Goal: Transaction & Acquisition: Obtain resource

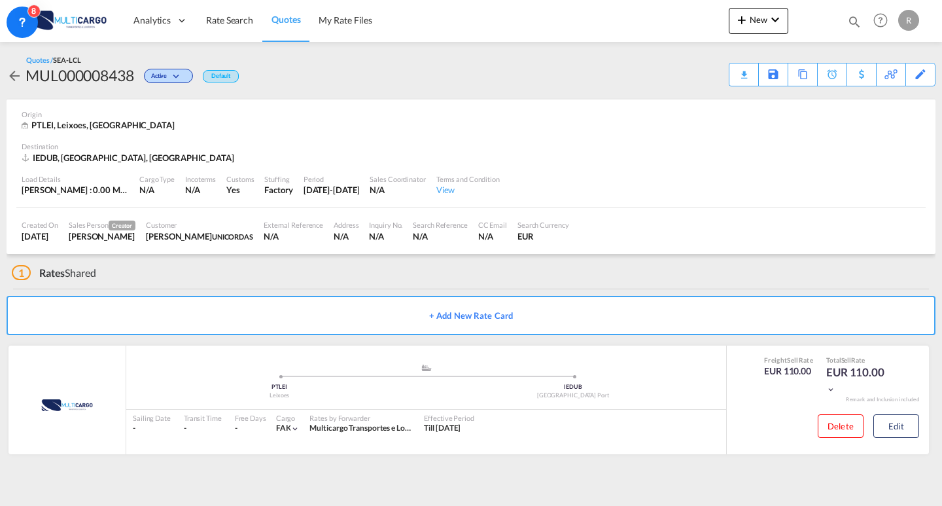
click at [296, 22] on span "Quotes" at bounding box center [286, 19] width 29 height 11
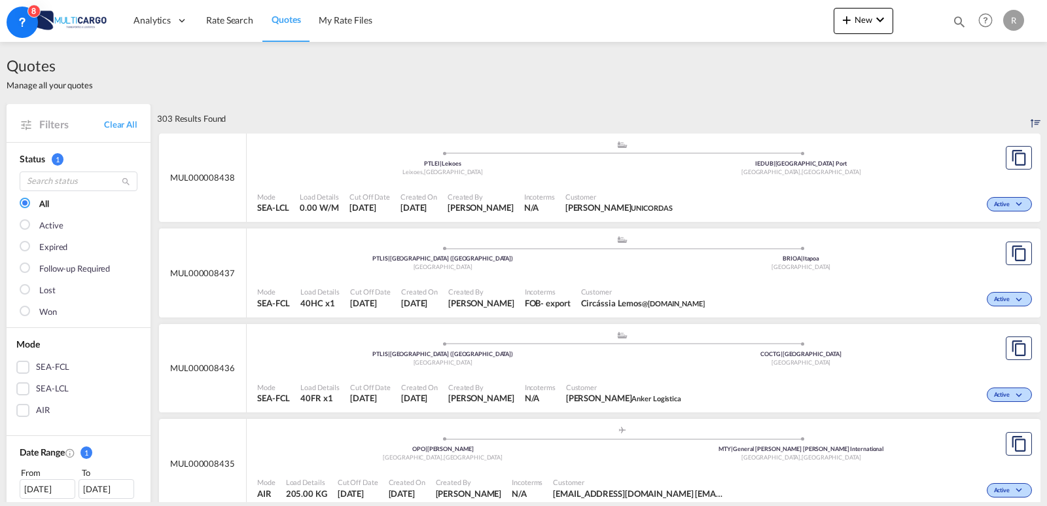
click at [263, 30] on link "Quotes" at bounding box center [285, 20] width 47 height 43
click at [251, 26] on span "Rate Search" at bounding box center [229, 20] width 47 height 13
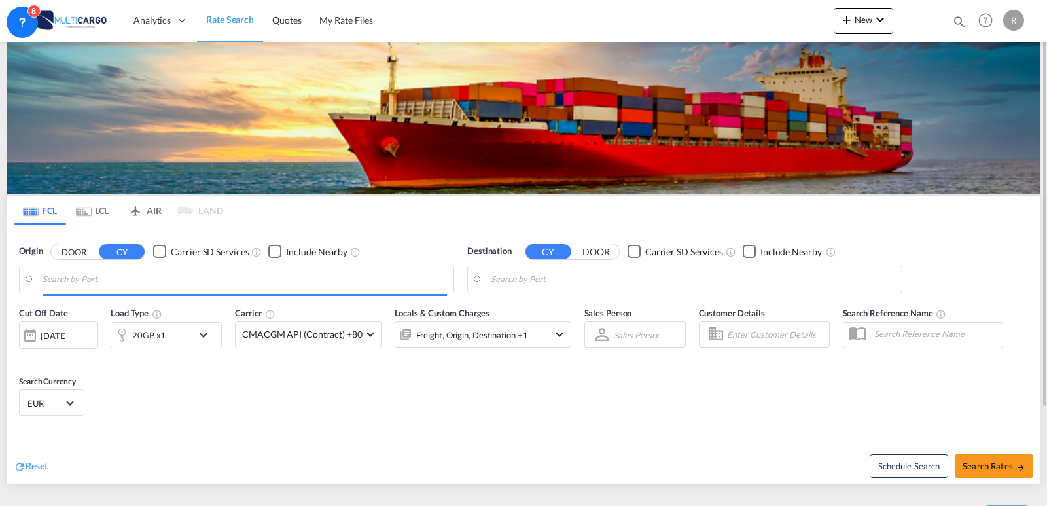
click at [170, 322] on div "20GP x1" at bounding box center [151, 335] width 81 height 26
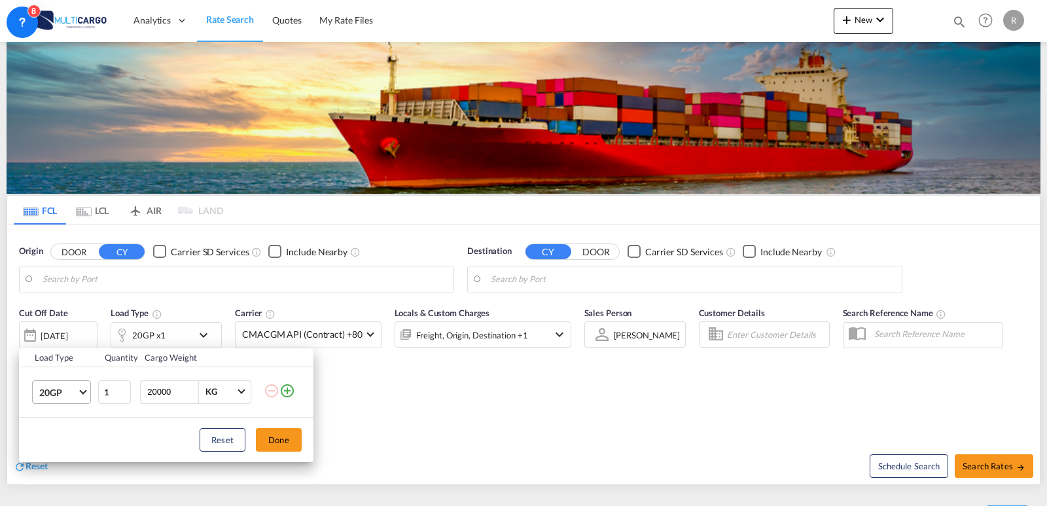
click at [75, 398] on span "20GP" at bounding box center [58, 392] width 38 height 13
click at [183, 365] on md-backdrop at bounding box center [523, 253] width 1047 height 506
click at [284, 442] on button "Done" at bounding box center [279, 440] width 46 height 24
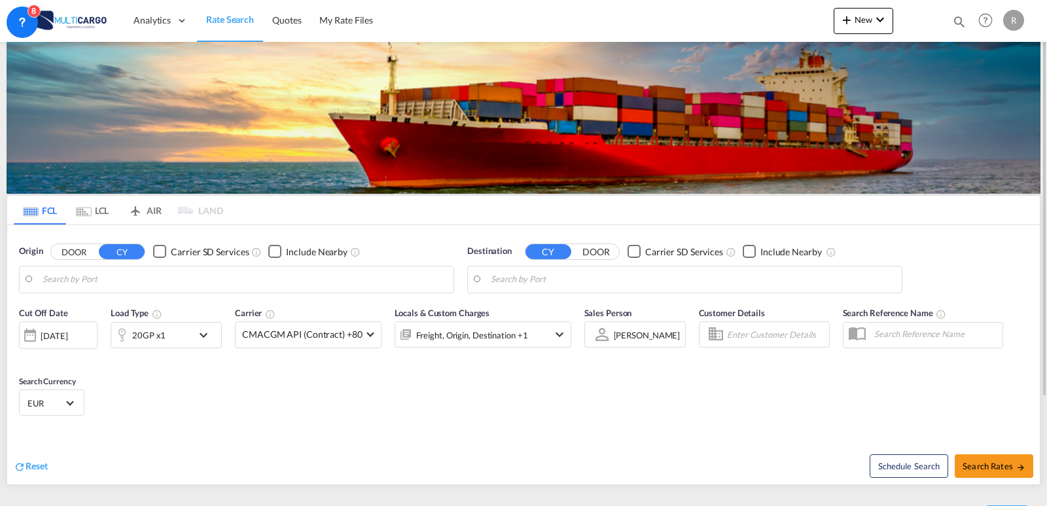
click at [337, 385] on div "Cut Off Date [DATE] [DATE] Load Type 20GP x1 Carrier CMACGM API (Contract) +80 …" at bounding box center [523, 364] width 1032 height 128
click at [506, 277] on body "Analytics Reports Dashboard Rate Search Quotes My Rate Files Analytics" at bounding box center [523, 253] width 1047 height 506
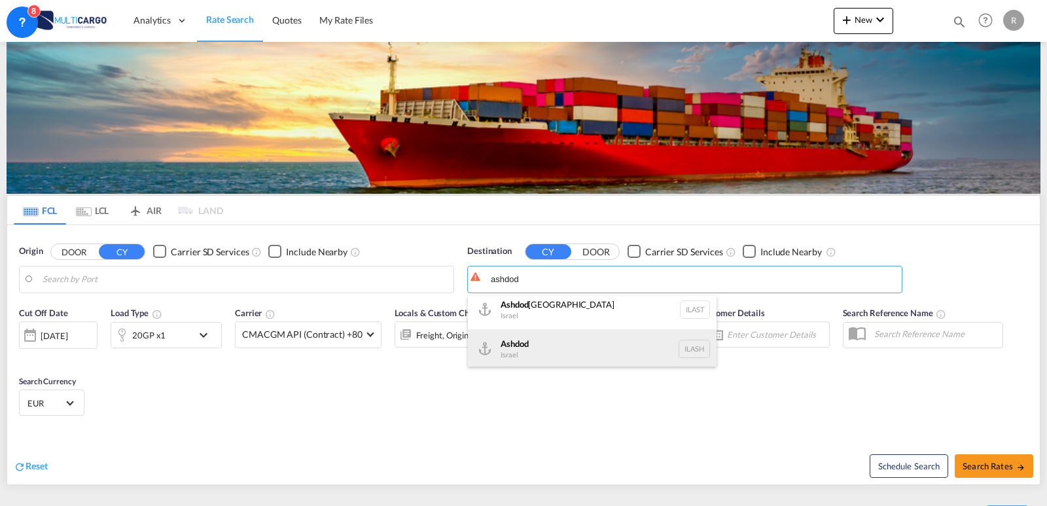
scroll to position [8, 0]
click at [580, 352] on div "Ashdod [GEOGRAPHIC_DATA] [GEOGRAPHIC_DATA]" at bounding box center [592, 346] width 249 height 39
type input "Ashdod, ILASH"
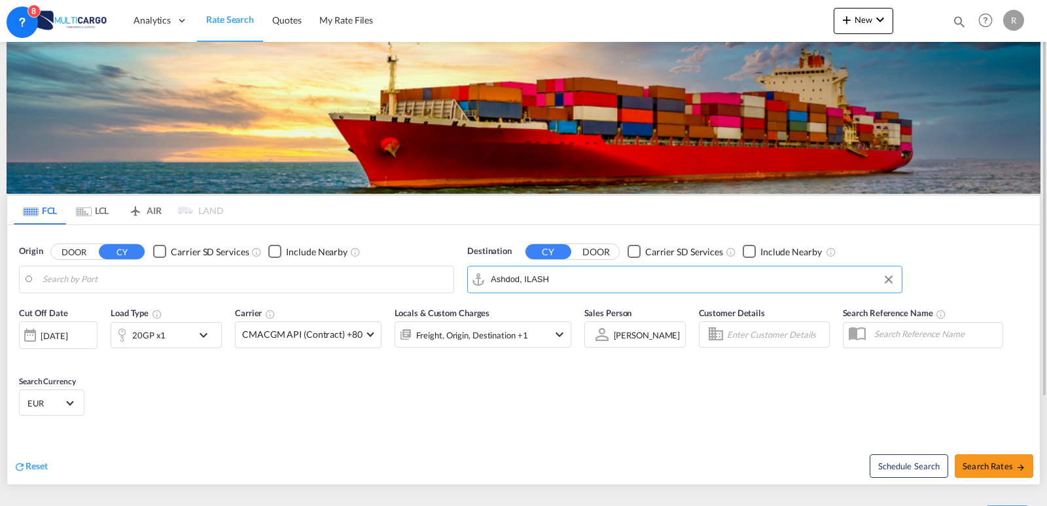
click at [178, 285] on body "Analytics Reports Dashboard Rate Search Quotes My Rate Files Analytics" at bounding box center [523, 253] width 1047 height 506
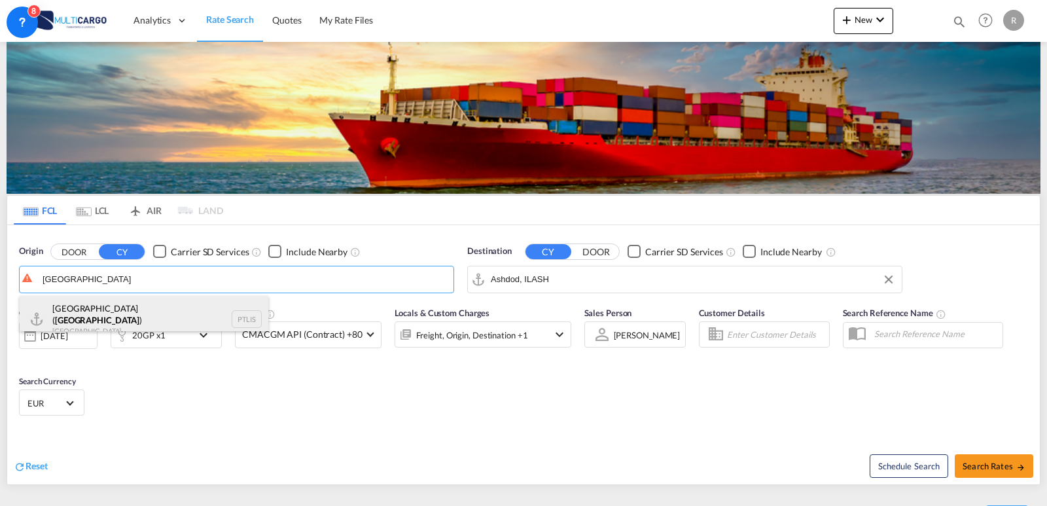
click at [173, 316] on div "[GEOGRAPHIC_DATA] ( [GEOGRAPHIC_DATA] ) [GEOGRAPHIC_DATA] PTLIS" at bounding box center [144, 319] width 249 height 47
type input "[GEOGRAPHIC_DATA] ([GEOGRAPHIC_DATA]), PTLIS"
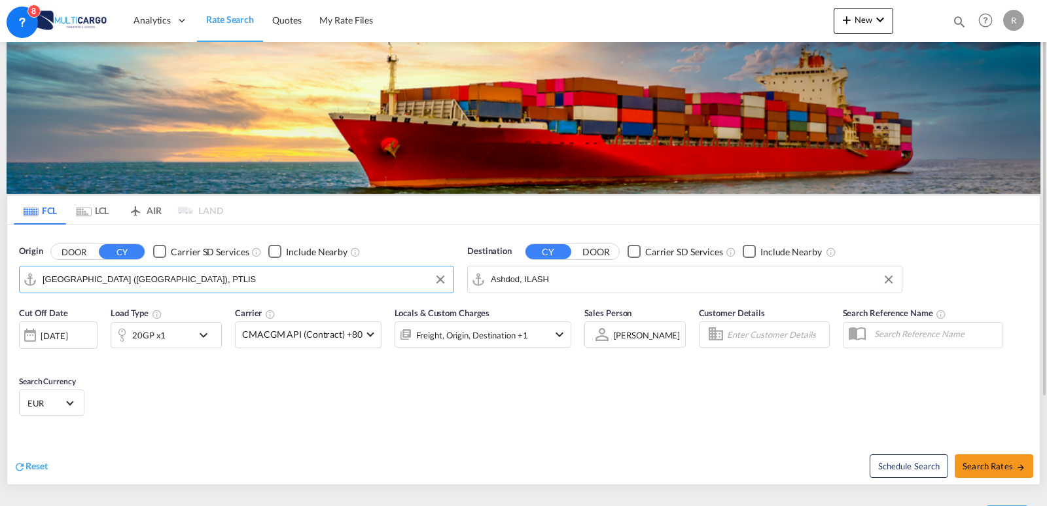
click at [738, 421] on div "Cut Off Date [DATE] [DATE] Load Type 20GP x1 Carrier CMACGM API (Contract) +80 …" at bounding box center [523, 364] width 1032 height 128
click at [941, 476] on button "Search Rates" at bounding box center [994, 466] width 79 height 24
type input "PTLIS to ILASH / [DATE]"
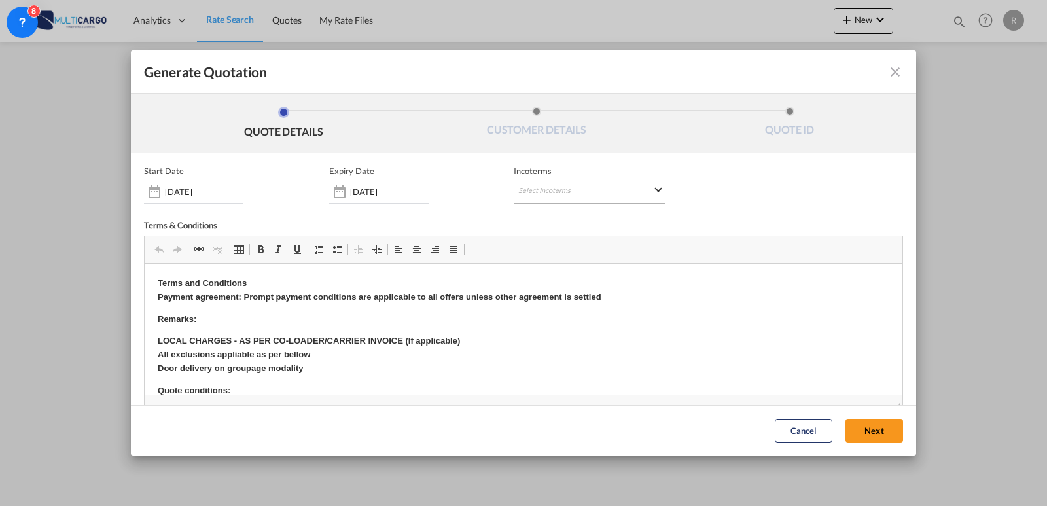
click at [550, 194] on md-select "Select Incoterms CIF - export Cost,Insurance and Freight EXW - import Ex Works …" at bounding box center [590, 192] width 152 height 24
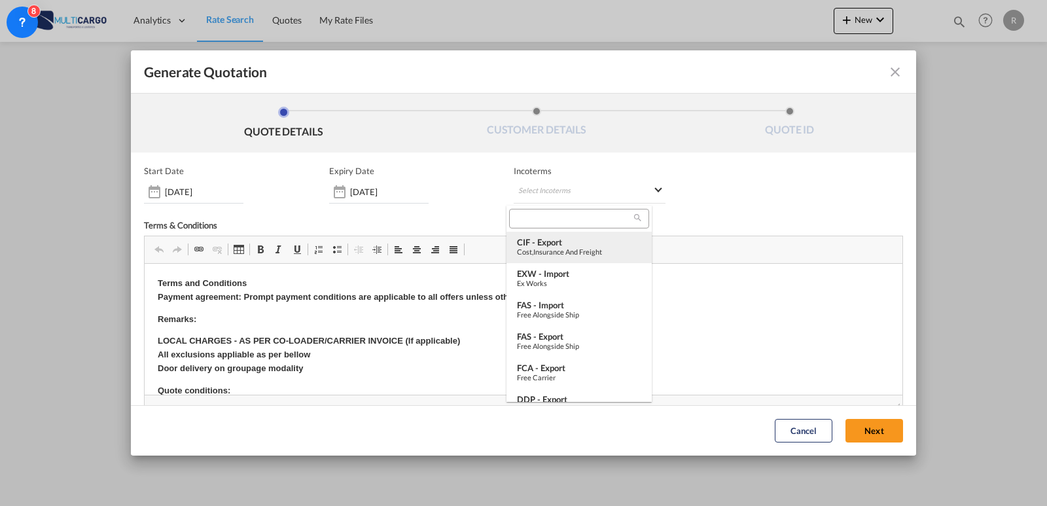
click at [537, 254] on div "Cost,Insurance and Freight" at bounding box center [579, 251] width 124 height 9
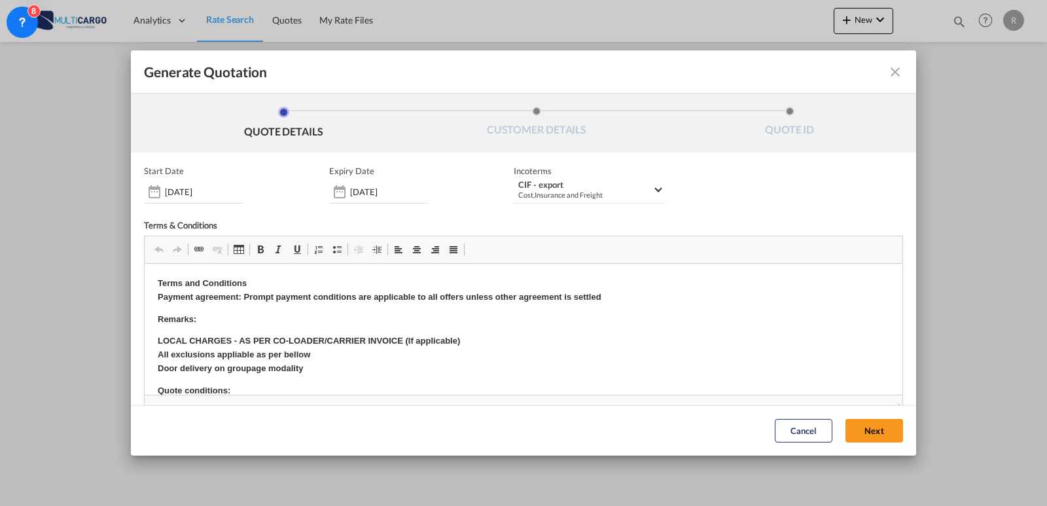
drag, startPoint x: 856, startPoint y: 433, endPoint x: 856, endPoint y: 423, distance: 9.8
click at [856, 433] on button "Next" at bounding box center [874, 431] width 58 height 24
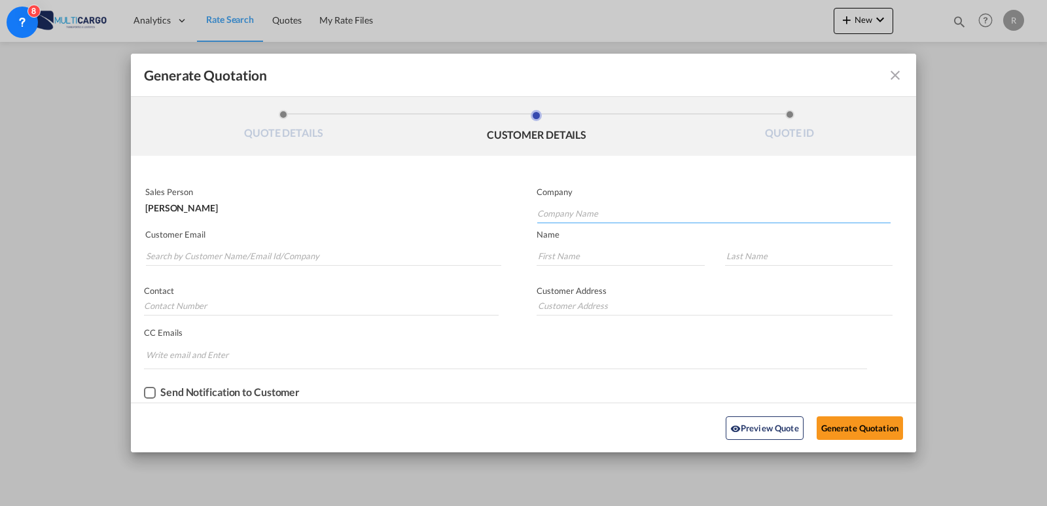
click at [561, 211] on input "Company Name" at bounding box center [713, 213] width 353 height 20
click at [331, 253] on input "Search by Customer Name/Email Id/Company" at bounding box center [323, 256] width 355 height 20
click at [245, 258] on input "Search by Customer Name/Email Id/Company" at bounding box center [323, 256] width 355 height 20
click at [309, 222] on div "Sales Person [PERSON_NAME]" at bounding box center [327, 203] width 393 height 43
click at [270, 247] on input "Search by Customer Name/Email Id/Company" at bounding box center [323, 256] width 355 height 20
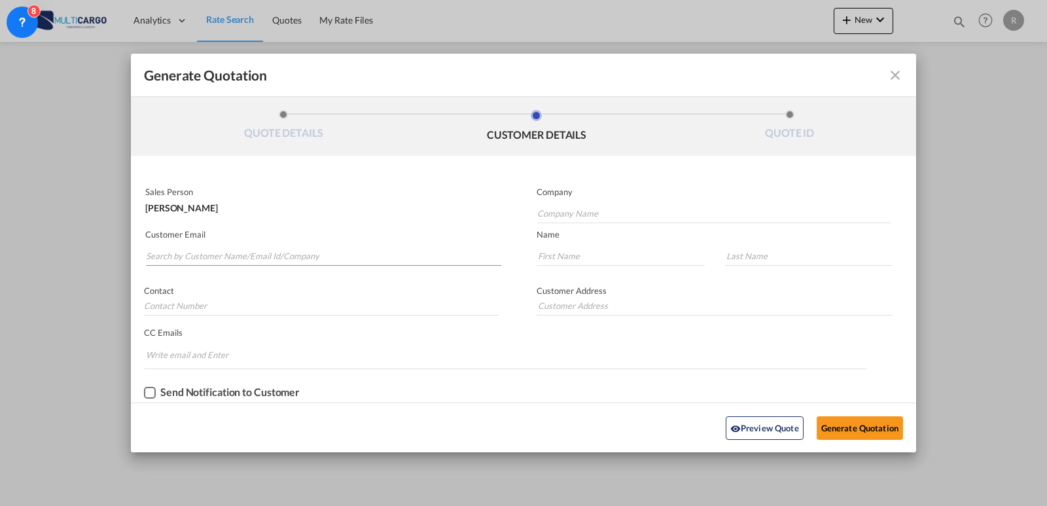
paste input "[PERSON_NAME] <[EMAIL_ADDRESS][PERSON_NAME][DOMAIN_NAME]>"
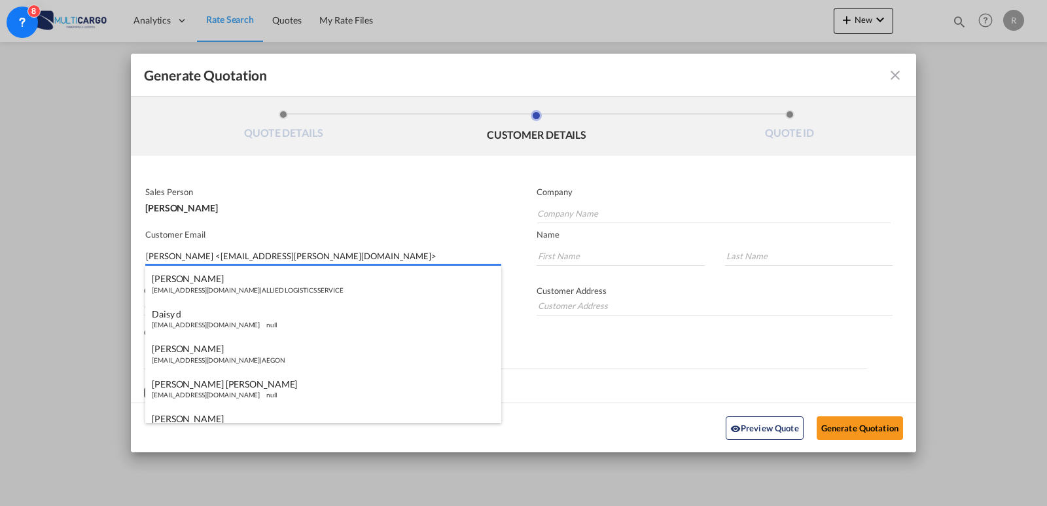
drag, startPoint x: 198, startPoint y: 255, endPoint x: 10, endPoint y: 255, distance: 187.1
click at [10, 255] on div "Generate Quotation QUOTE DETAILS CUSTOMER DETAILS QUOTE ID Start Date [DATE] Ex…" at bounding box center [523, 253] width 1047 height 506
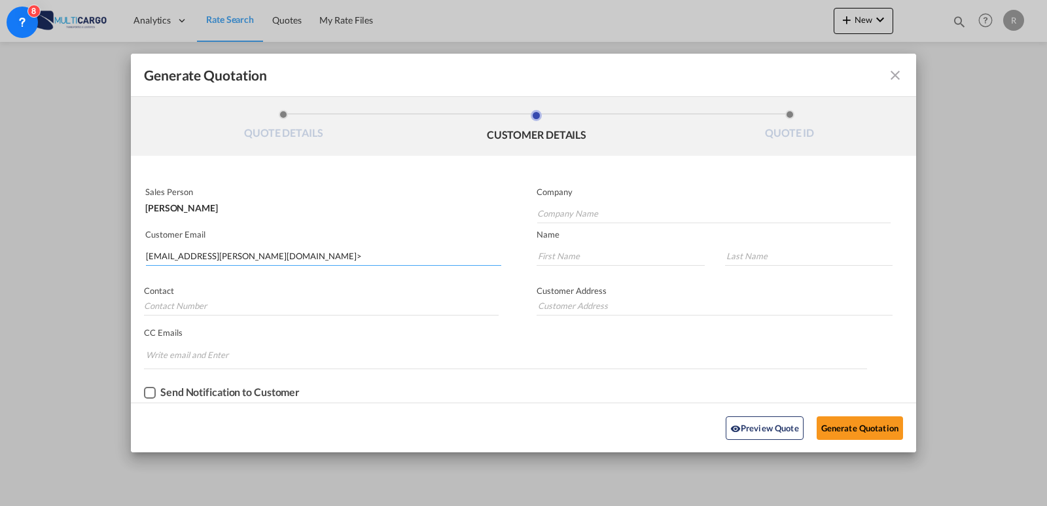
click at [252, 255] on input "[EMAIL_ADDRESS][PERSON_NAME][DOMAIN_NAME]>" at bounding box center [323, 256] width 355 height 20
type input "[EMAIL_ADDRESS][PERSON_NAME][DOMAIN_NAME]"
click at [251, 282] on div "Contact" at bounding box center [327, 297] width 393 height 50
drag, startPoint x: 619, startPoint y: 215, endPoint x: 601, endPoint y: 217, distance: 17.8
click at [619, 215] on input "Company Name" at bounding box center [713, 213] width 353 height 20
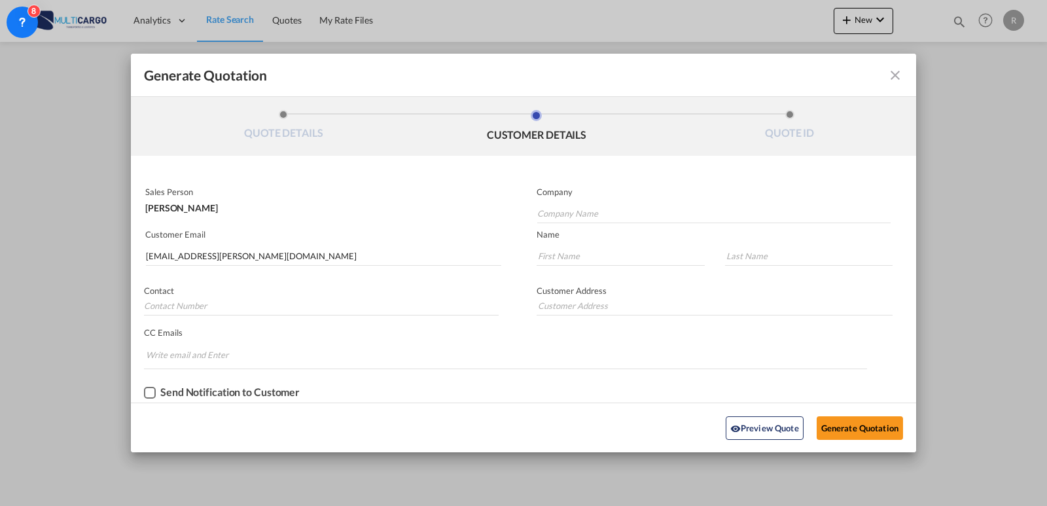
click at [332, 290] on p "Contact" at bounding box center [321, 290] width 355 height 10
click at [328, 304] on input "Generate QuotationQUOTE ..." at bounding box center [321, 306] width 355 height 20
click at [576, 260] on input "Generate QuotationQUOTE ..." at bounding box center [620, 256] width 168 height 20
type input "Paulo"
type input "[PERSON_NAME]"
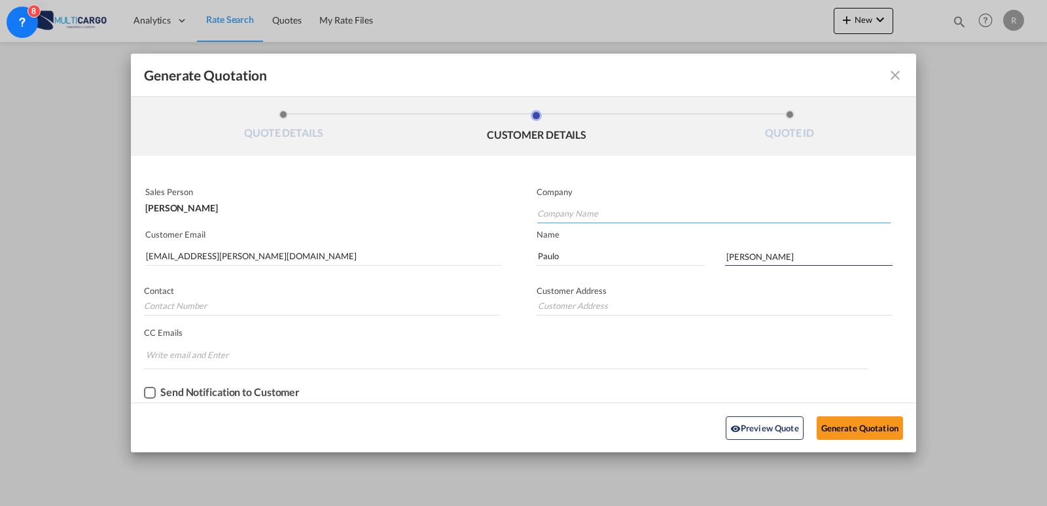
click at [560, 215] on input "Company Name" at bounding box center [713, 213] width 353 height 20
type input "Terabyte LDA"
click at [548, 369] on md-input-container "CC Emails Invalid email address!! We removed it. Duplicate email address!! We r…" at bounding box center [505, 348] width 749 height 44
click at [831, 422] on button "Generate Quotation" at bounding box center [859, 428] width 86 height 24
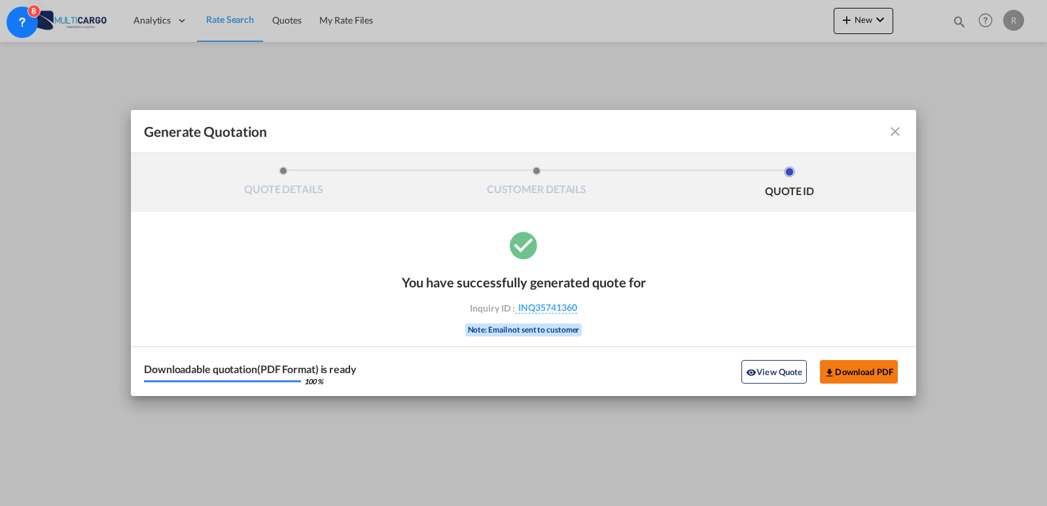
click at [841, 369] on button "Download PDF" at bounding box center [859, 372] width 78 height 24
click at [894, 130] on md-icon "icon-close fg-AAA8AD cursor m-0" at bounding box center [895, 132] width 16 height 16
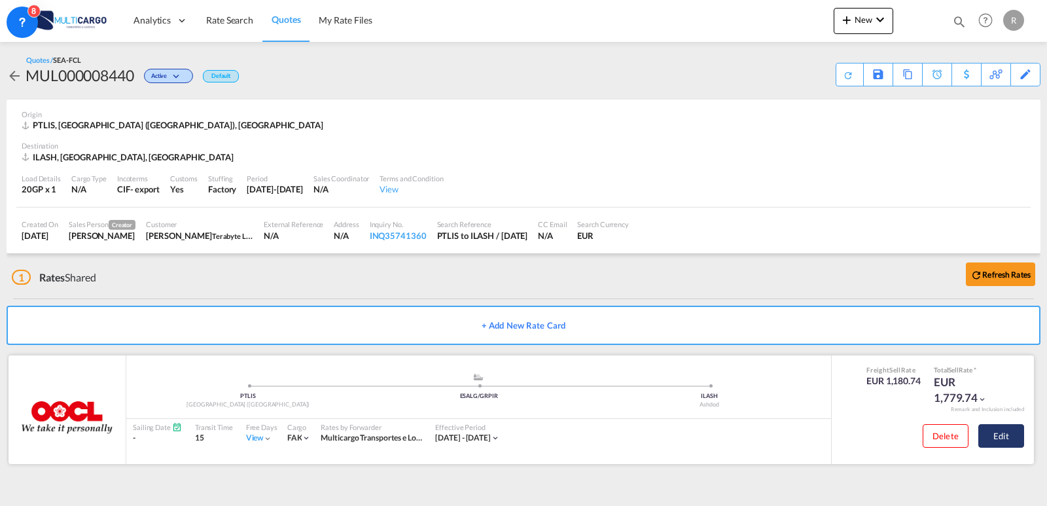
click at [941, 444] on button "Edit" at bounding box center [1001, 436] width 46 height 24
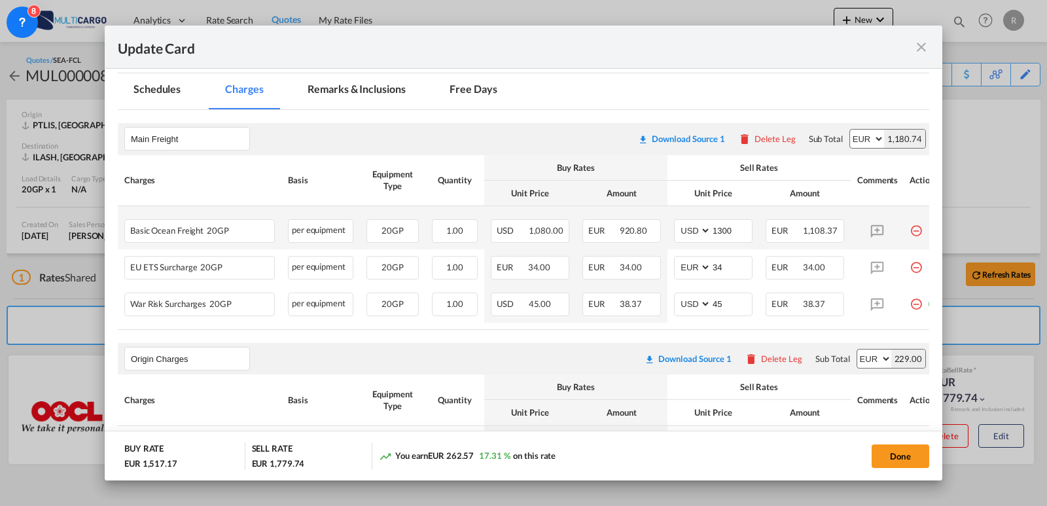
scroll to position [297, 0]
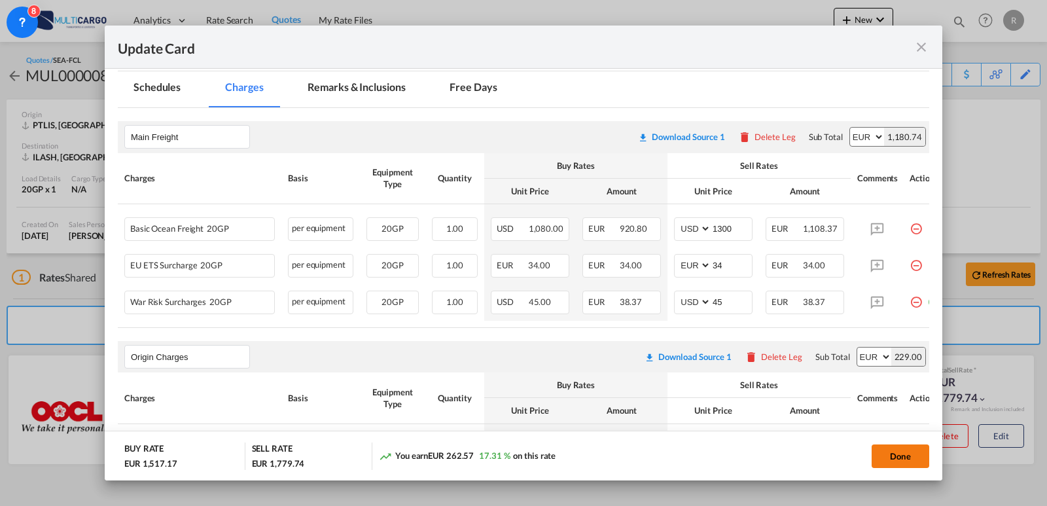
click at [892, 465] on button "Done" at bounding box center [900, 456] width 58 height 24
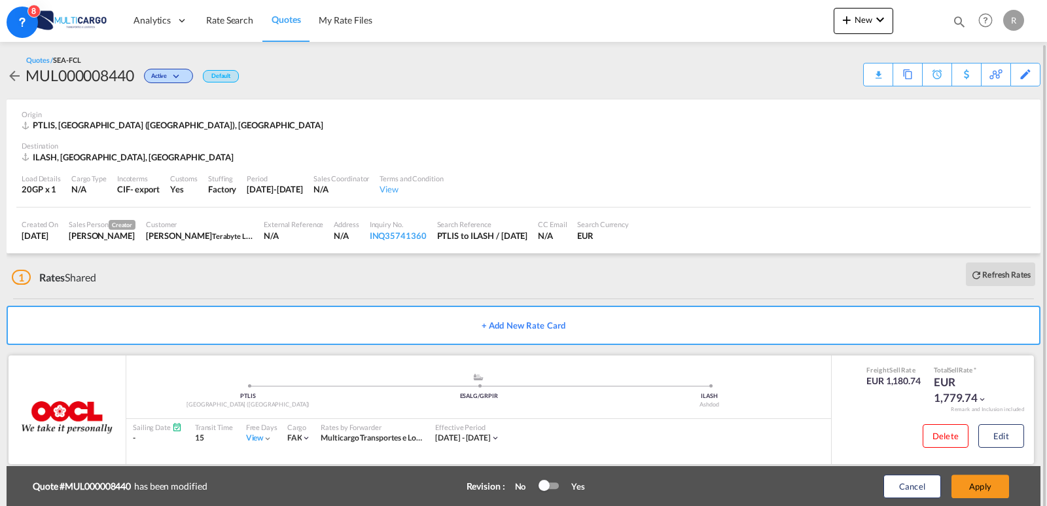
scroll to position [22, 0]
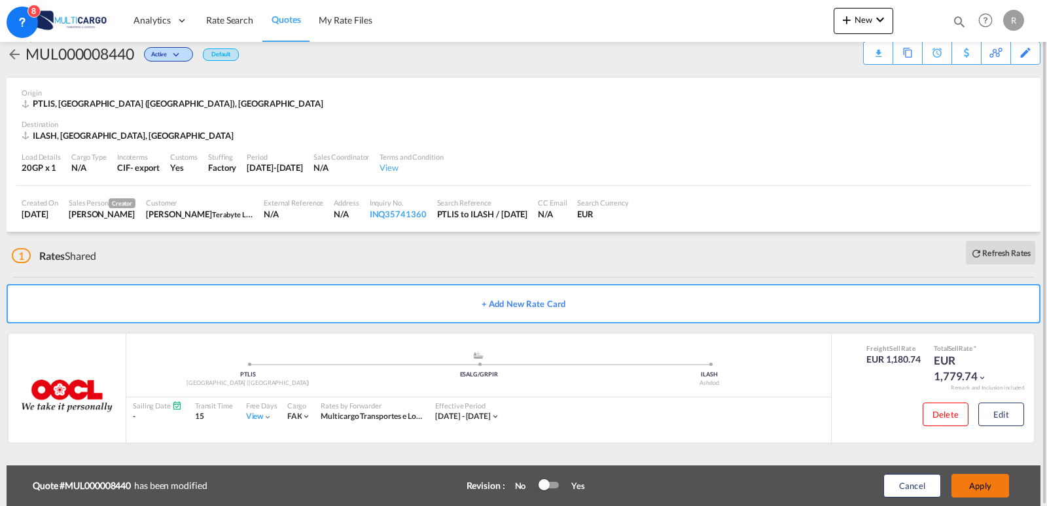
click at [941, 476] on button "Apply" at bounding box center [980, 486] width 58 height 24
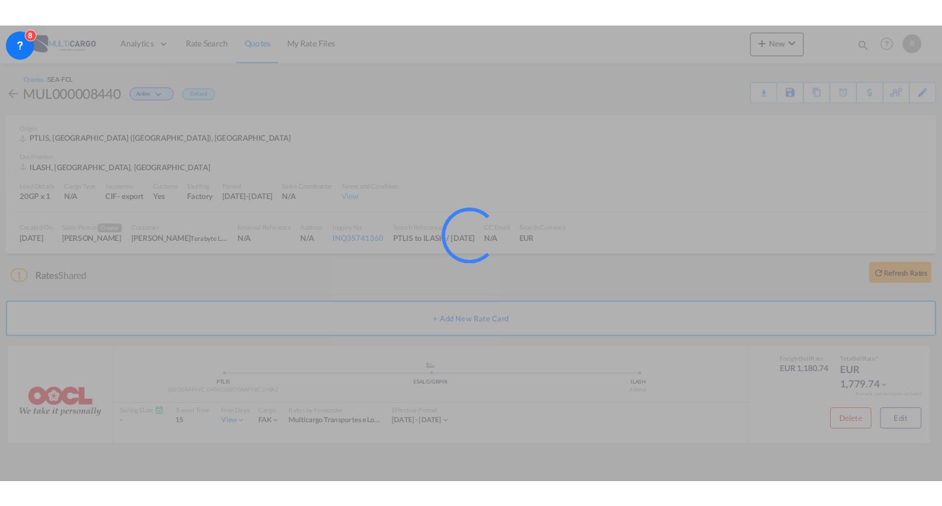
scroll to position [0, 0]
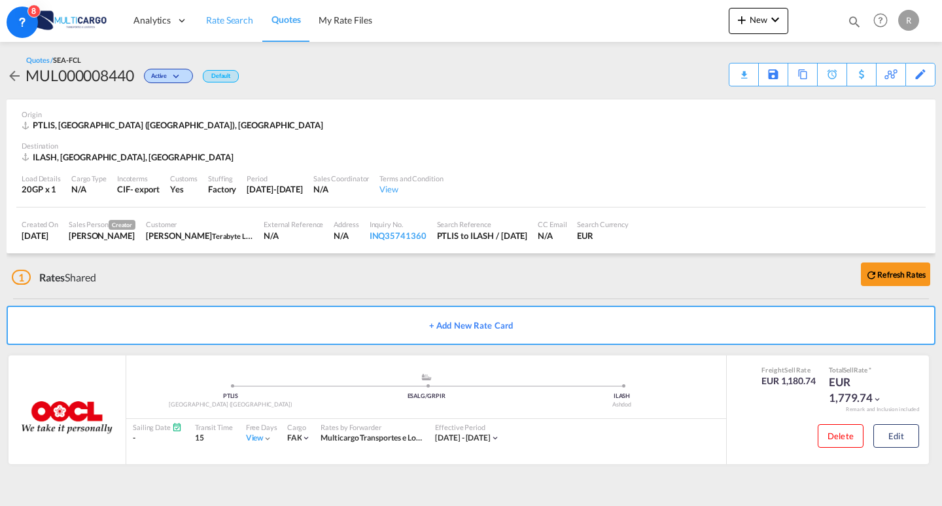
click at [217, 31] on link "Rate Search" at bounding box center [229, 20] width 65 height 43
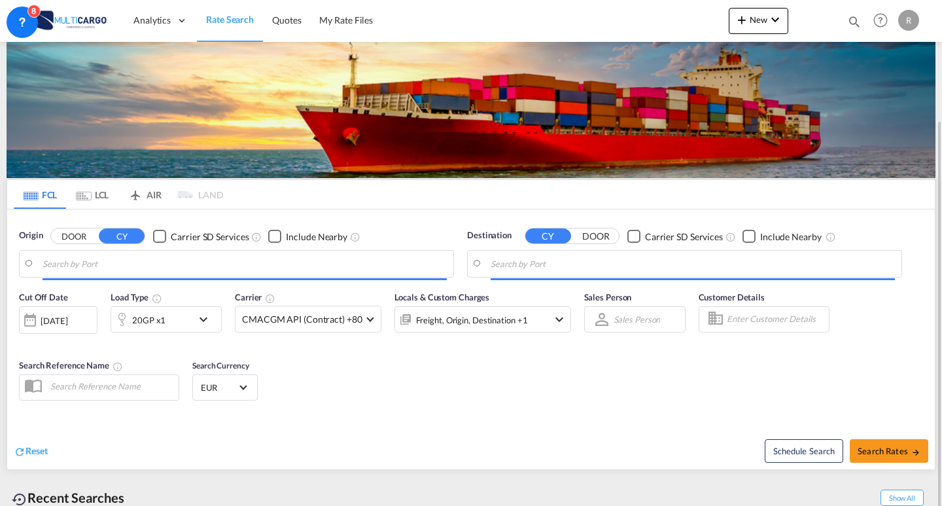
type input "[GEOGRAPHIC_DATA] ([GEOGRAPHIC_DATA]), PTLIS"
type input "Ashdod, ILASH"
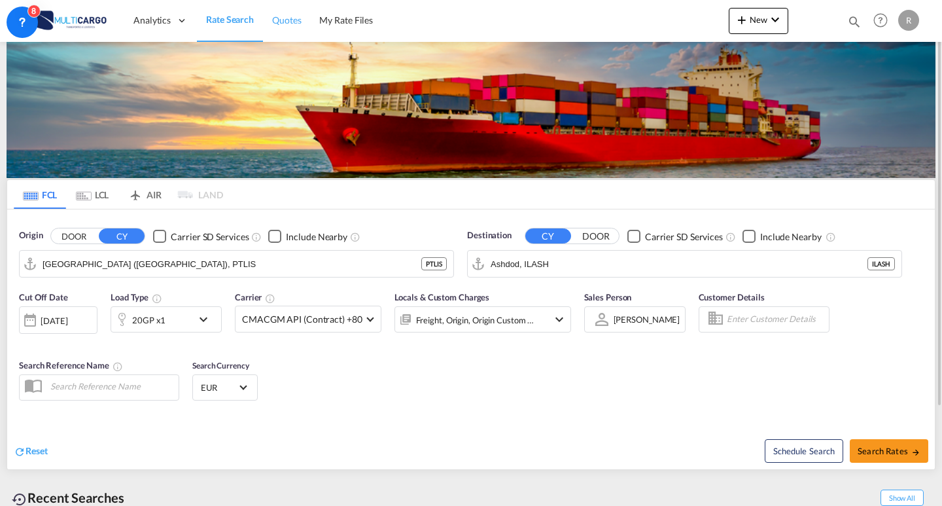
click at [285, 18] on span "Quotes" at bounding box center [286, 19] width 29 height 11
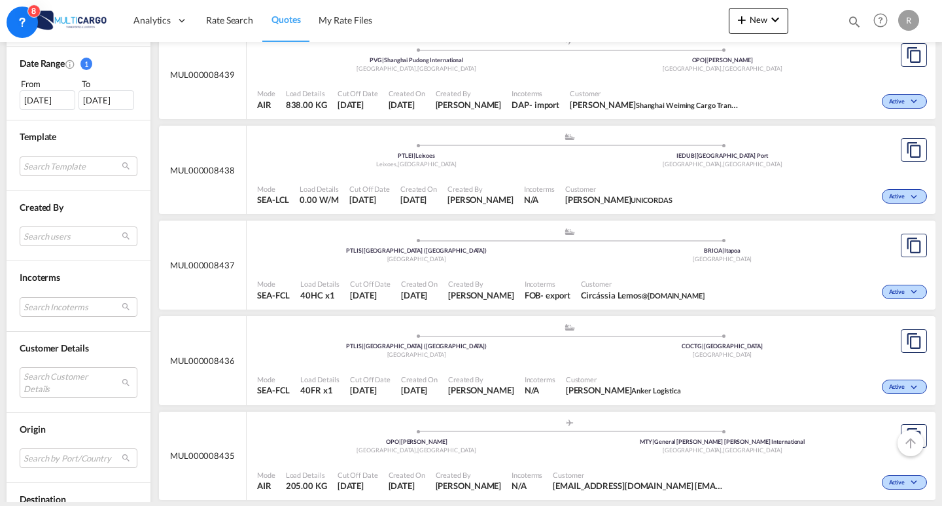
scroll to position [458, 0]
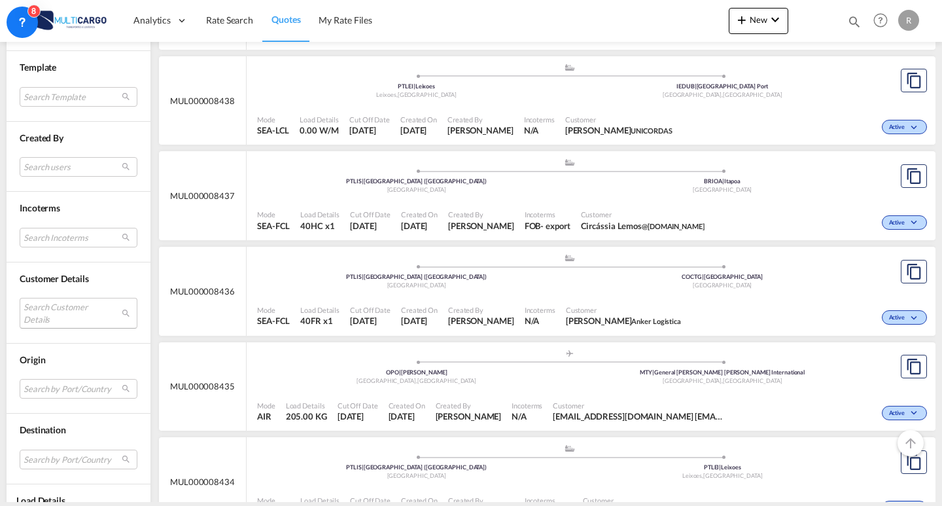
click at [79, 314] on md-select "Search Customer Details user name user [PERSON_NAME] [PERSON_NAME][EMAIL_ADDRES…" at bounding box center [79, 313] width 118 height 30
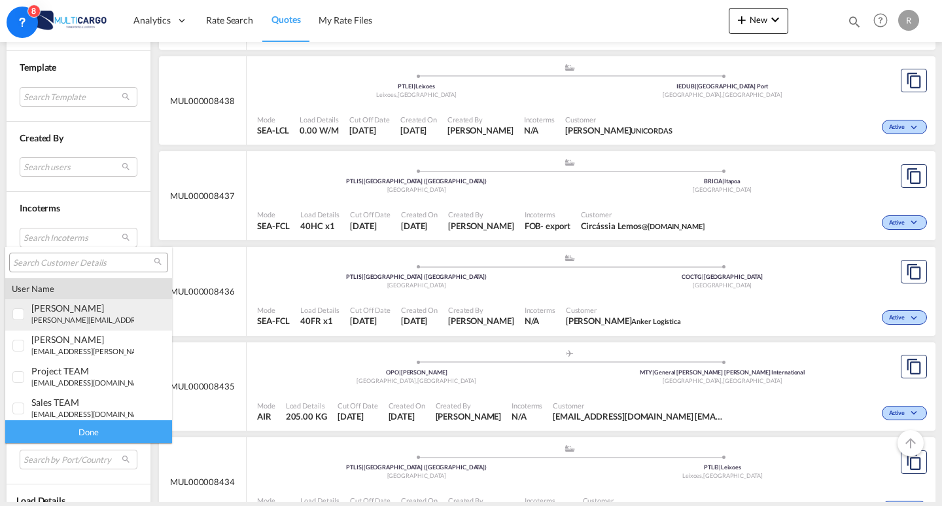
type md-option "[object Object]"
click at [90, 264] on input "search" at bounding box center [83, 263] width 141 height 12
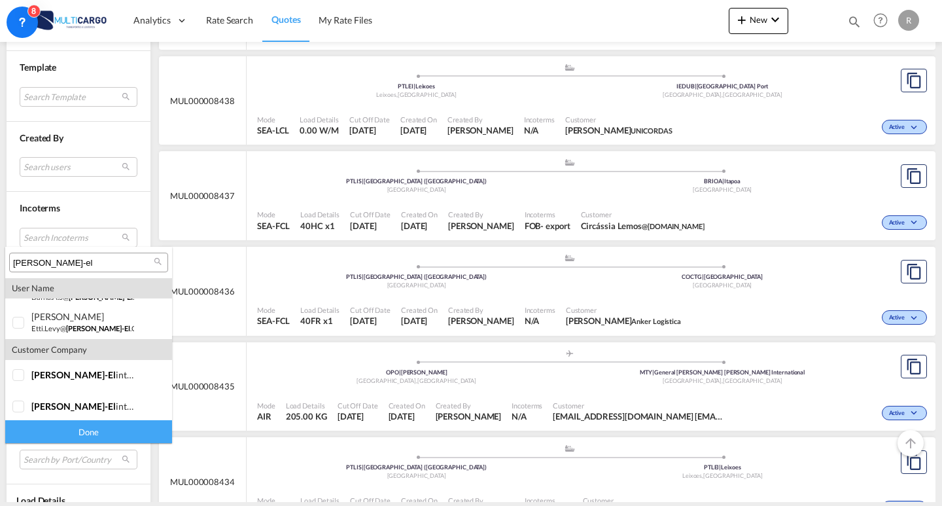
scroll to position [88, 0]
type input "[PERSON_NAME]-el"
click at [24, 373] on div at bounding box center [18, 372] width 13 height 13
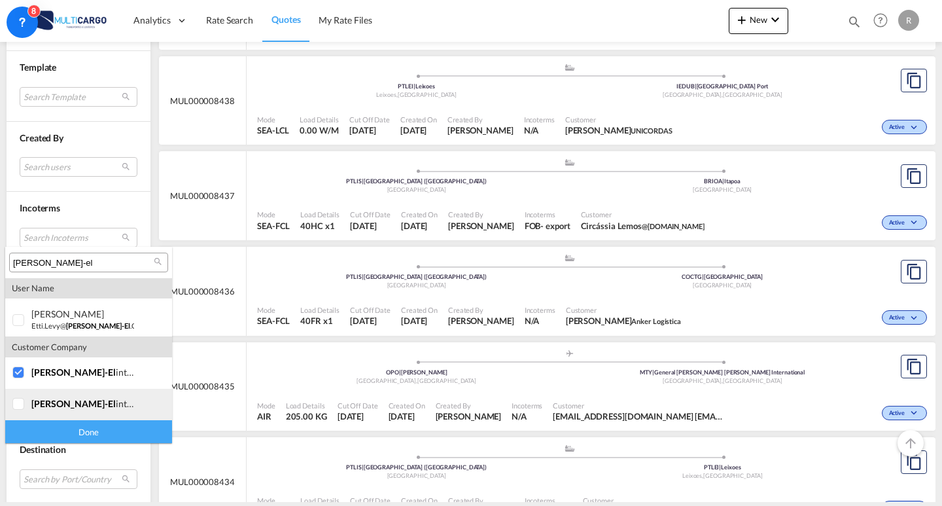
click at [15, 398] on div at bounding box center [18, 404] width 13 height 13
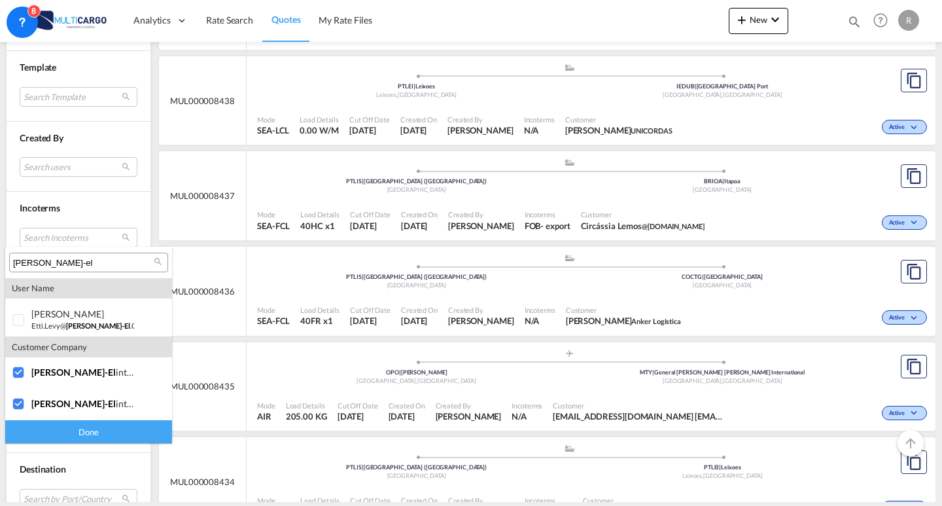
click at [71, 438] on div "Done" at bounding box center [88, 431] width 167 height 23
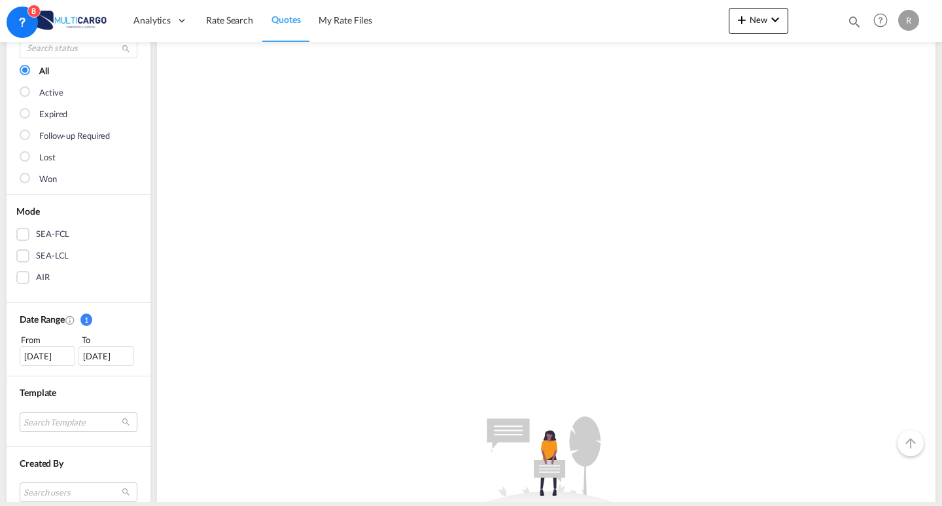
scroll to position [262, 0]
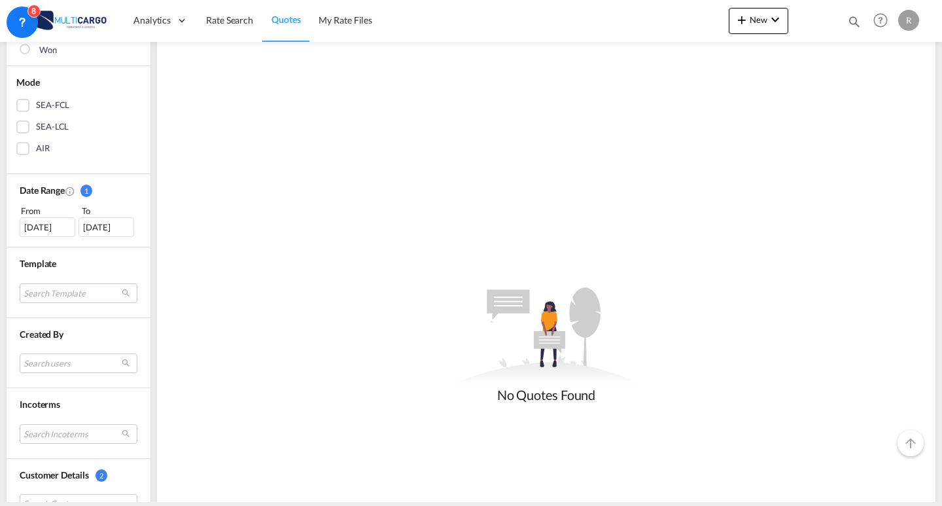
click at [61, 229] on div "[DATE]" at bounding box center [48, 227] width 56 height 20
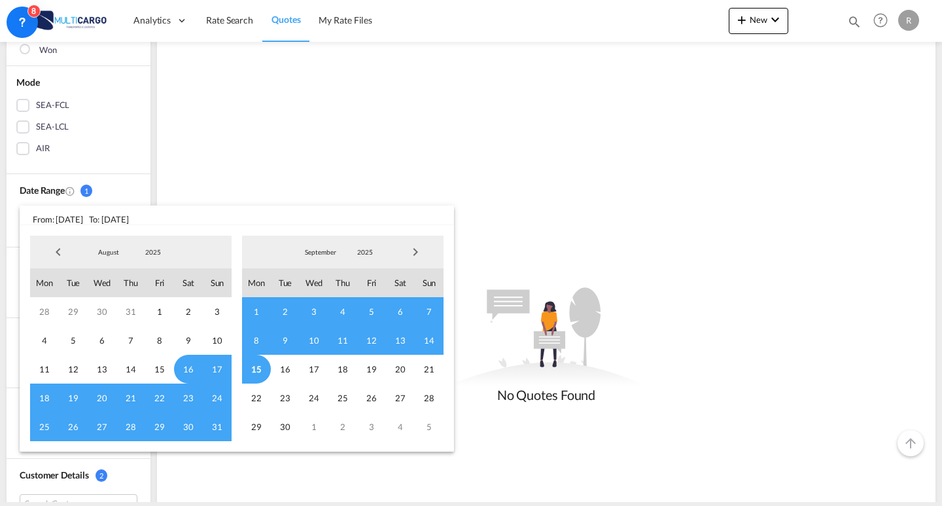
click at [61, 256] on span "Previous Month" at bounding box center [58, 252] width 26 height 26
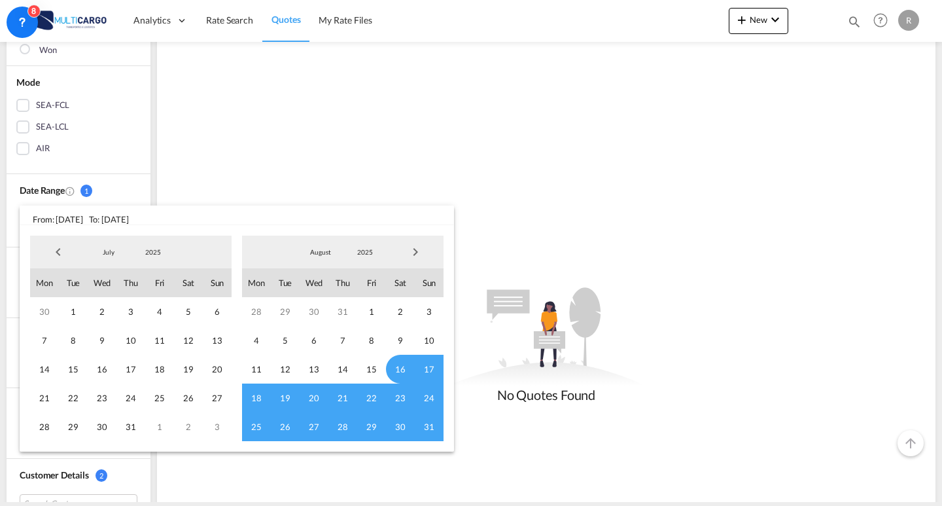
click at [61, 256] on span "Previous Month" at bounding box center [58, 252] width 26 height 26
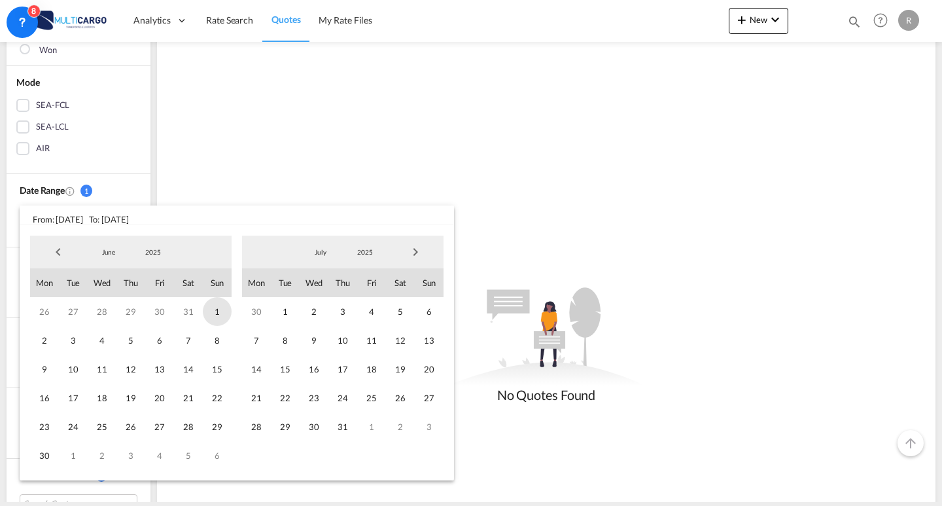
click at [211, 315] on span "1" at bounding box center [217, 311] width 29 height 29
click at [417, 251] on span "Next Month" at bounding box center [415, 252] width 26 height 26
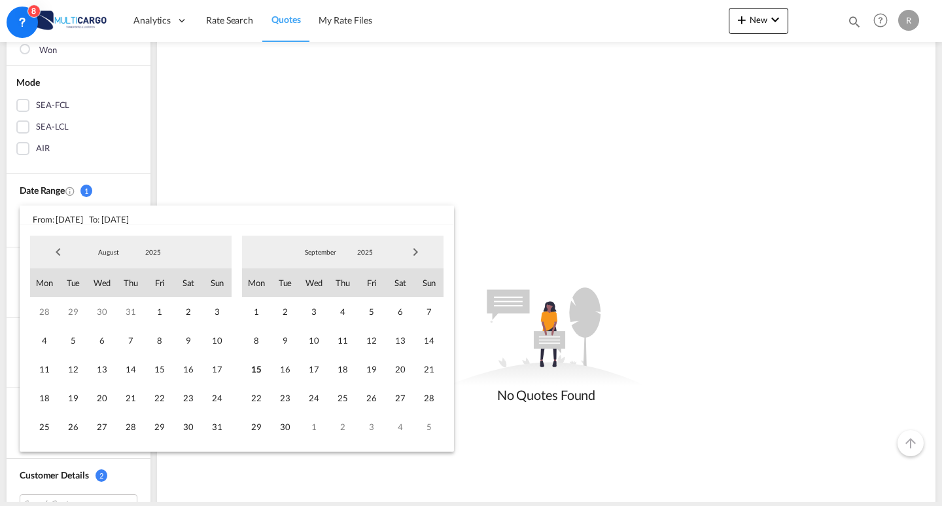
click at [417, 251] on span "Next Month" at bounding box center [415, 252] width 26 height 26
click at [44, 368] on span "15" at bounding box center [44, 369] width 29 height 29
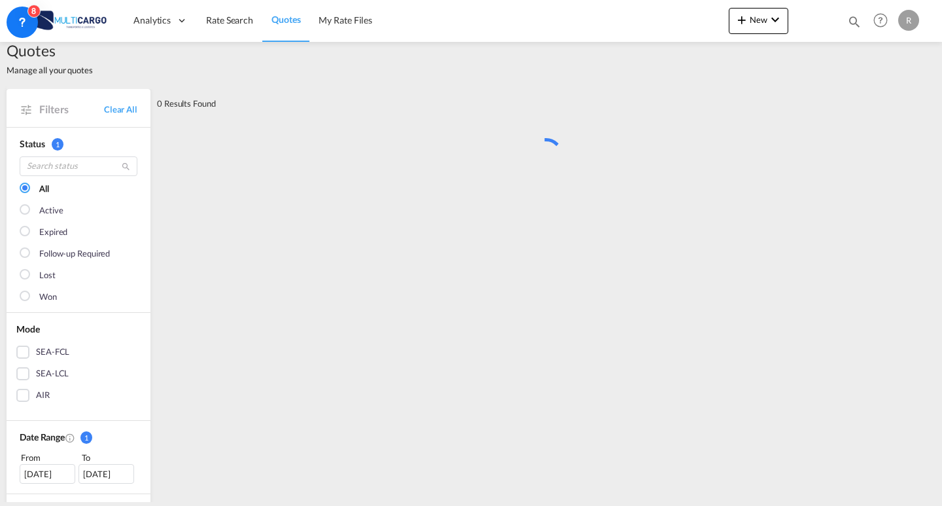
scroll to position [0, 0]
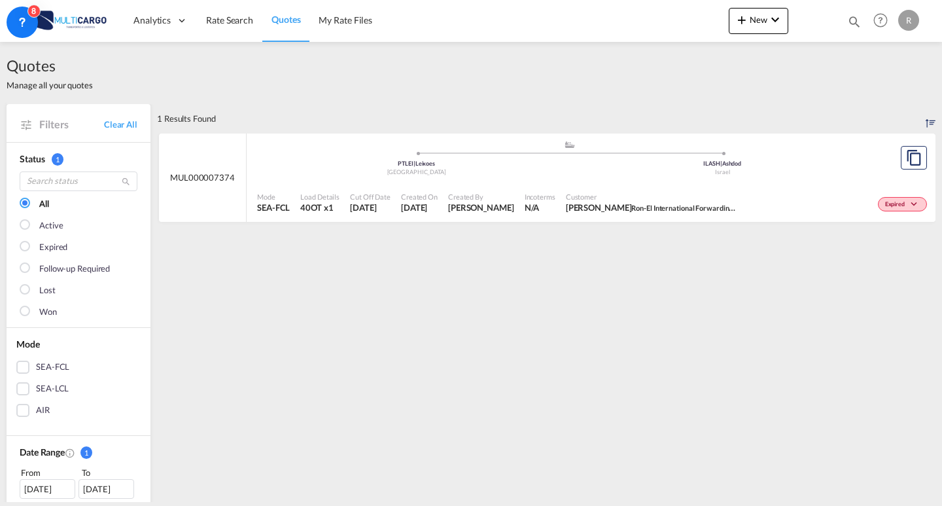
click at [301, 183] on div "Mode SEA-FCL Load Details 40OT x1 Cut Off Date [DATE] Created On [DATE] Created…" at bounding box center [591, 203] width 689 height 40
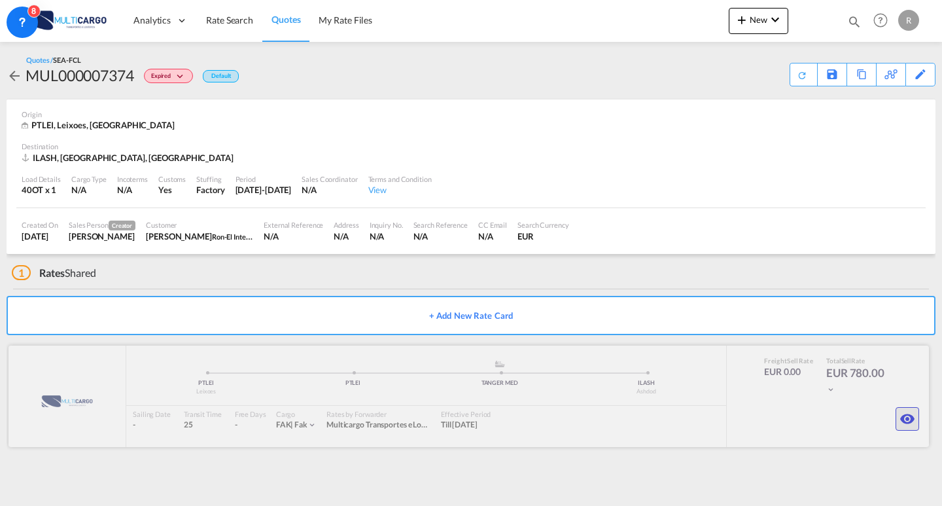
click at [911, 423] on md-icon "icon-eye" at bounding box center [908, 419] width 16 height 16
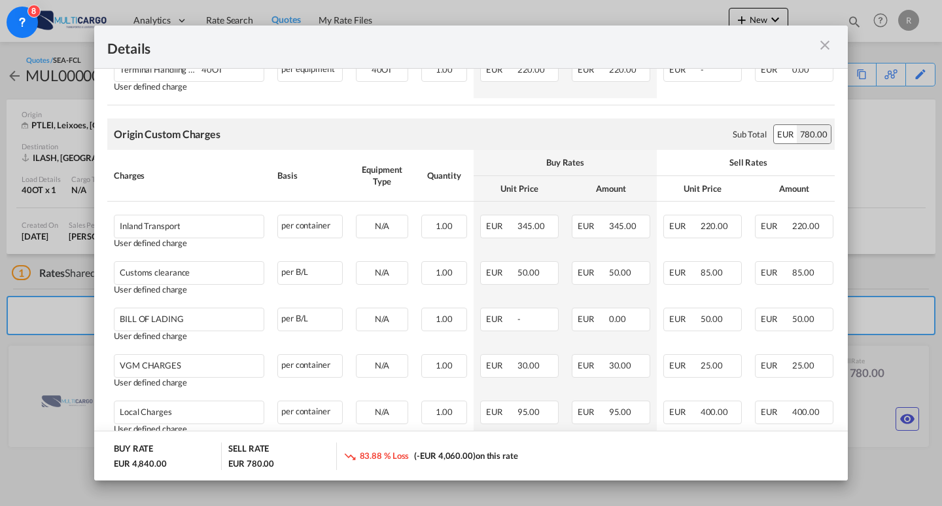
scroll to position [351, 0]
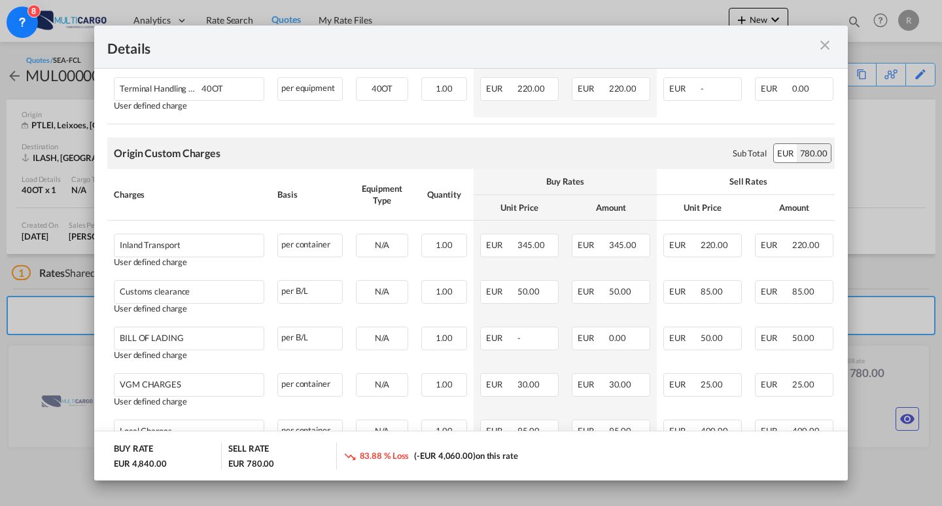
click at [831, 43] on md-icon "icon-close m-3 fg-AAA8AD cursor" at bounding box center [825, 45] width 16 height 16
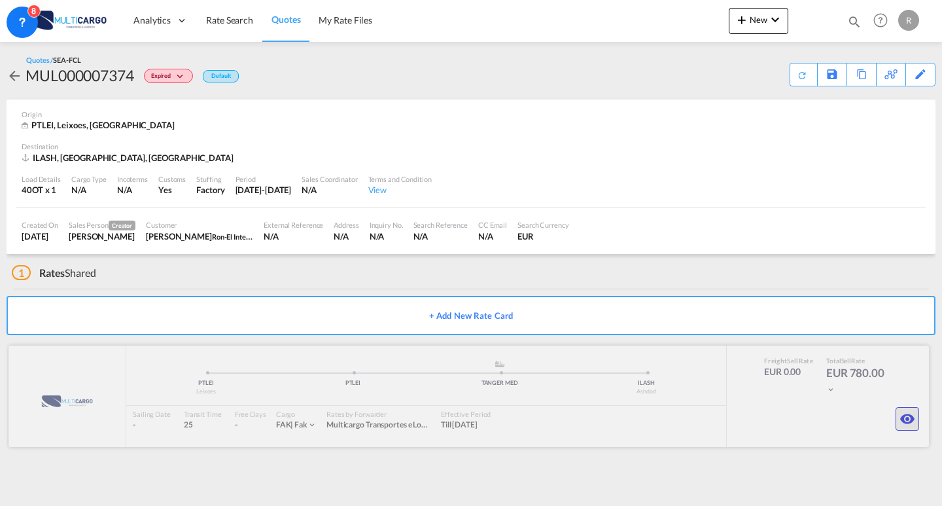
click at [909, 425] on md-icon "icon-eye" at bounding box center [908, 419] width 16 height 16
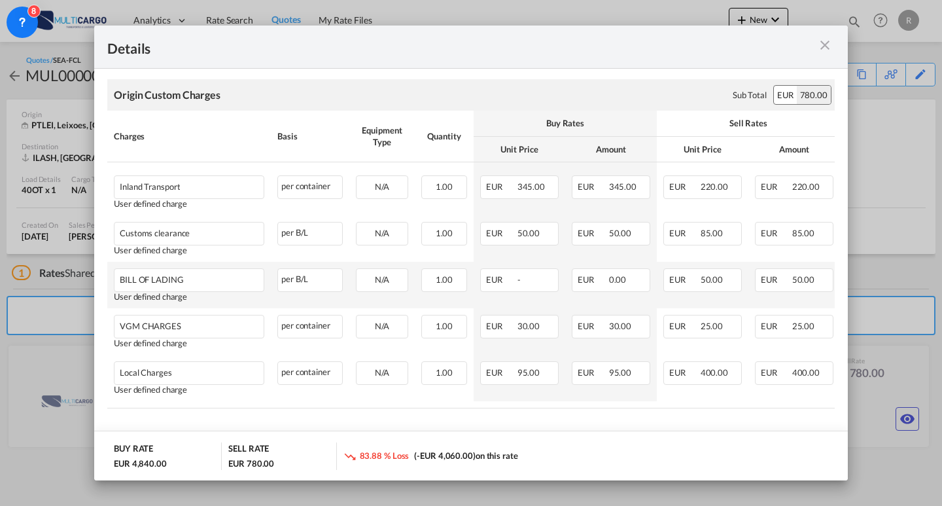
scroll to position [220, 0]
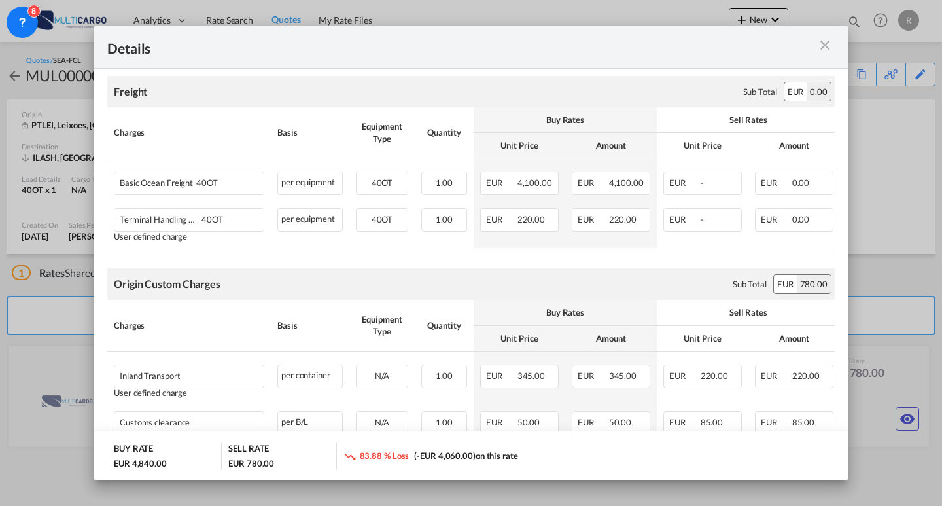
click at [822, 48] on md-icon "icon-close m-3 fg-AAA8AD cursor" at bounding box center [825, 45] width 16 height 16
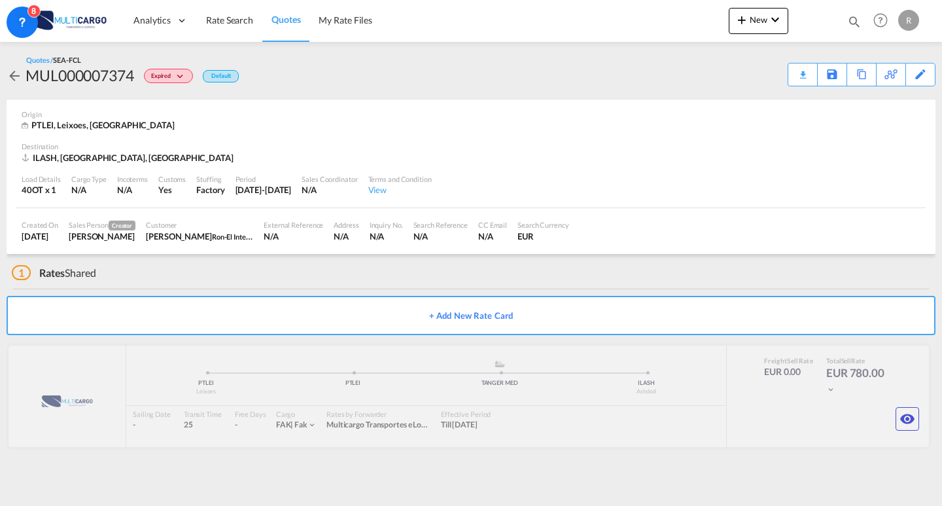
click at [122, 82] on div "MUL000007374" at bounding box center [80, 75] width 109 height 21
copy div "MUL000007374"
drag, startPoint x: 602, startPoint y: 196, endPoint x: 566, endPoint y: 306, distance: 116.3
click at [602, 196] on div "Load Details 40OT x 1 Cargo Type N/A Incoterms N/A Customs Yes Stuffing Factory…" at bounding box center [470, 186] width 909 height 44
